Goal: Transaction & Acquisition: Subscribe to service/newsletter

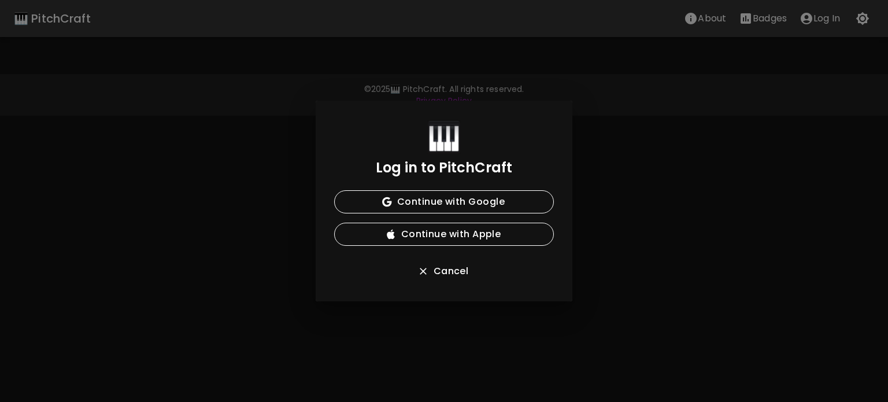
click at [872, 258] on div "Log in to PitchCraft Continue with Google Continue with Apple Cancel" at bounding box center [444, 201] width 888 height 402
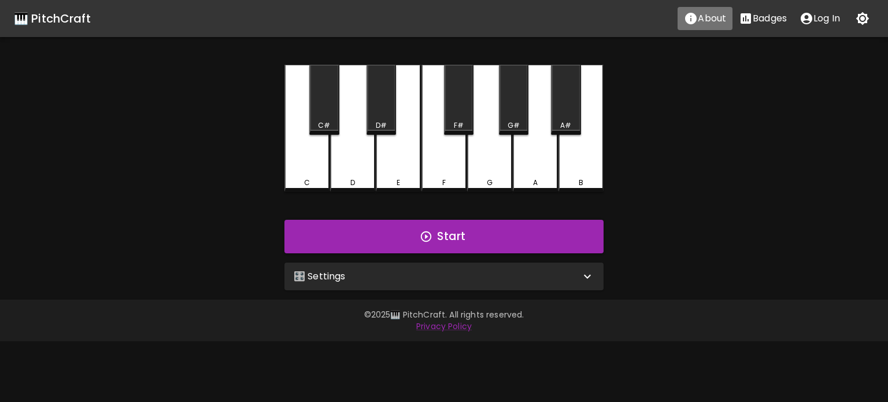
click at [706, 22] on p "About" at bounding box center [712, 19] width 28 height 14
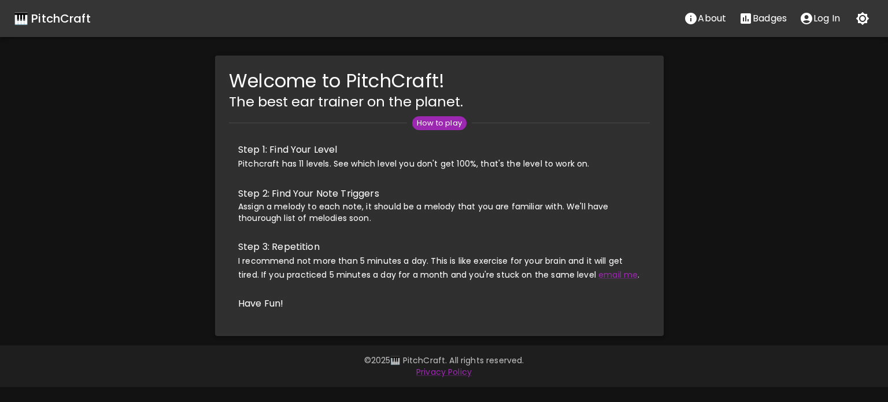
click at [765, 23] on p "Badges" at bounding box center [770, 19] width 34 height 14
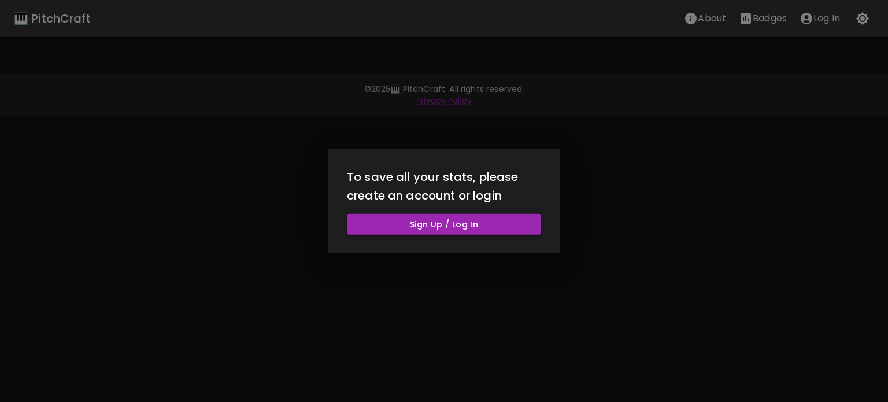
click at [491, 225] on button "Sign Up / Log In" at bounding box center [444, 223] width 194 height 21
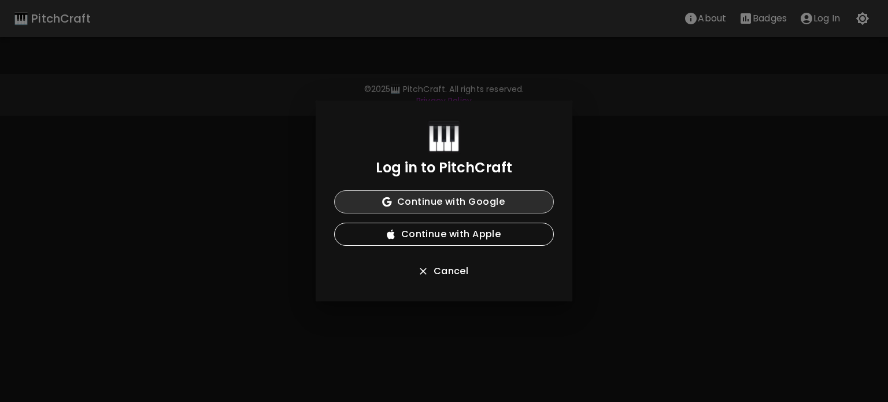
click at [499, 203] on button "Continue with Google" at bounding box center [444, 201] width 220 height 23
